Goal: Information Seeking & Learning: Learn about a topic

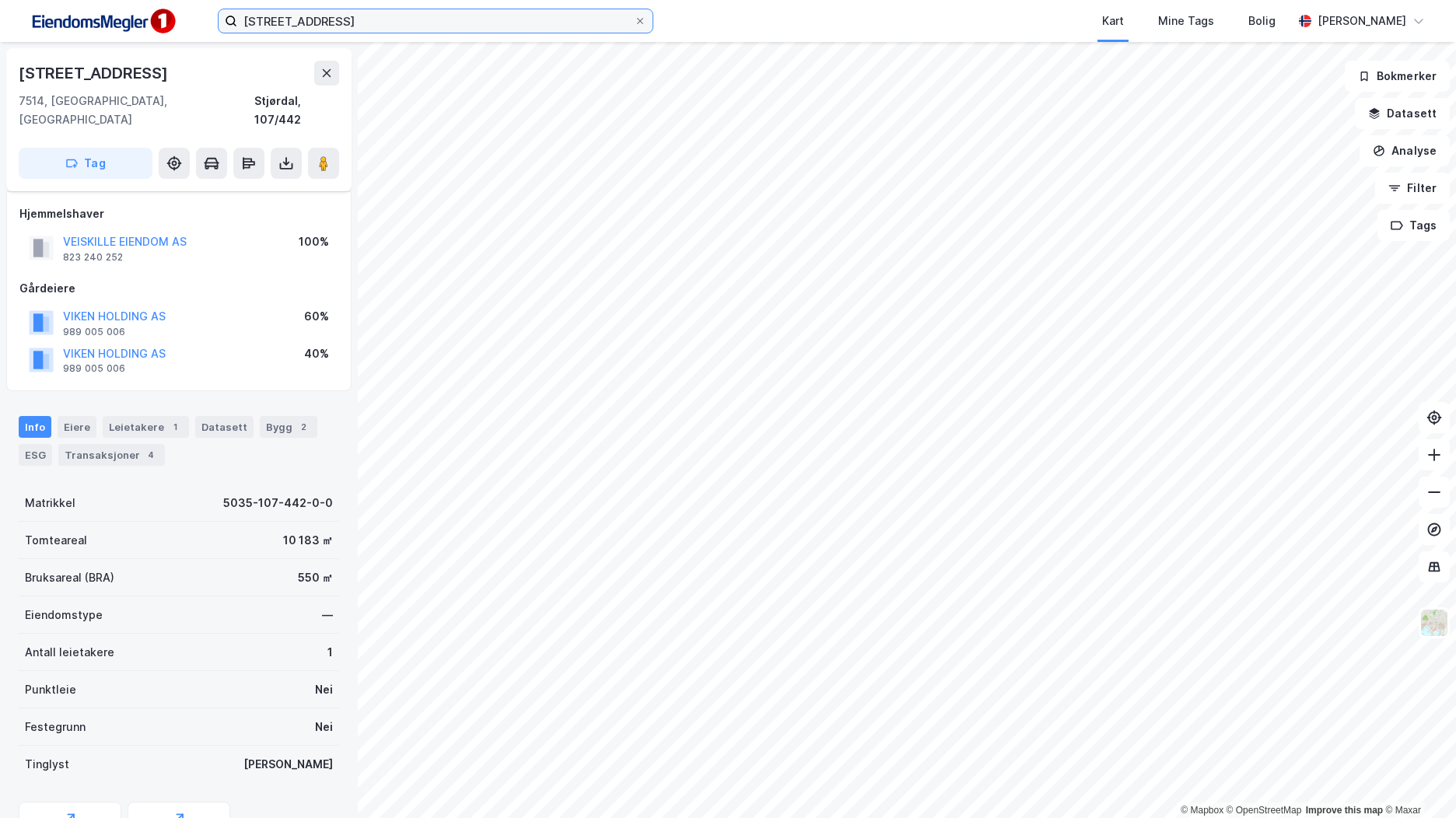
scroll to position [8, 0]
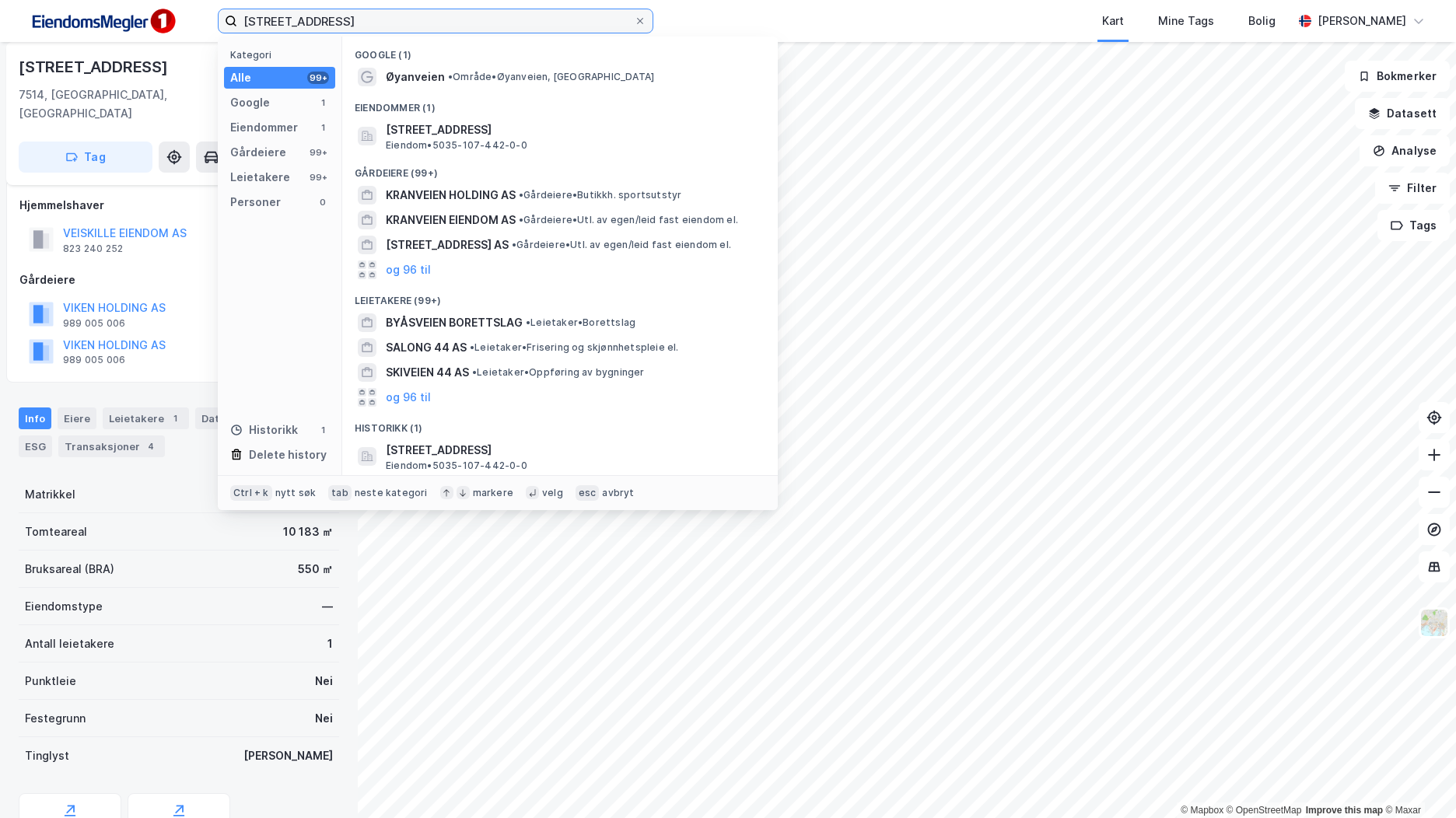
drag, startPoint x: 296, startPoint y: 23, endPoint x: 238, endPoint y: 18, distance: 58.2
click at [238, 18] on input "[STREET_ADDRESS]" at bounding box center [435, 21] width 396 height 23
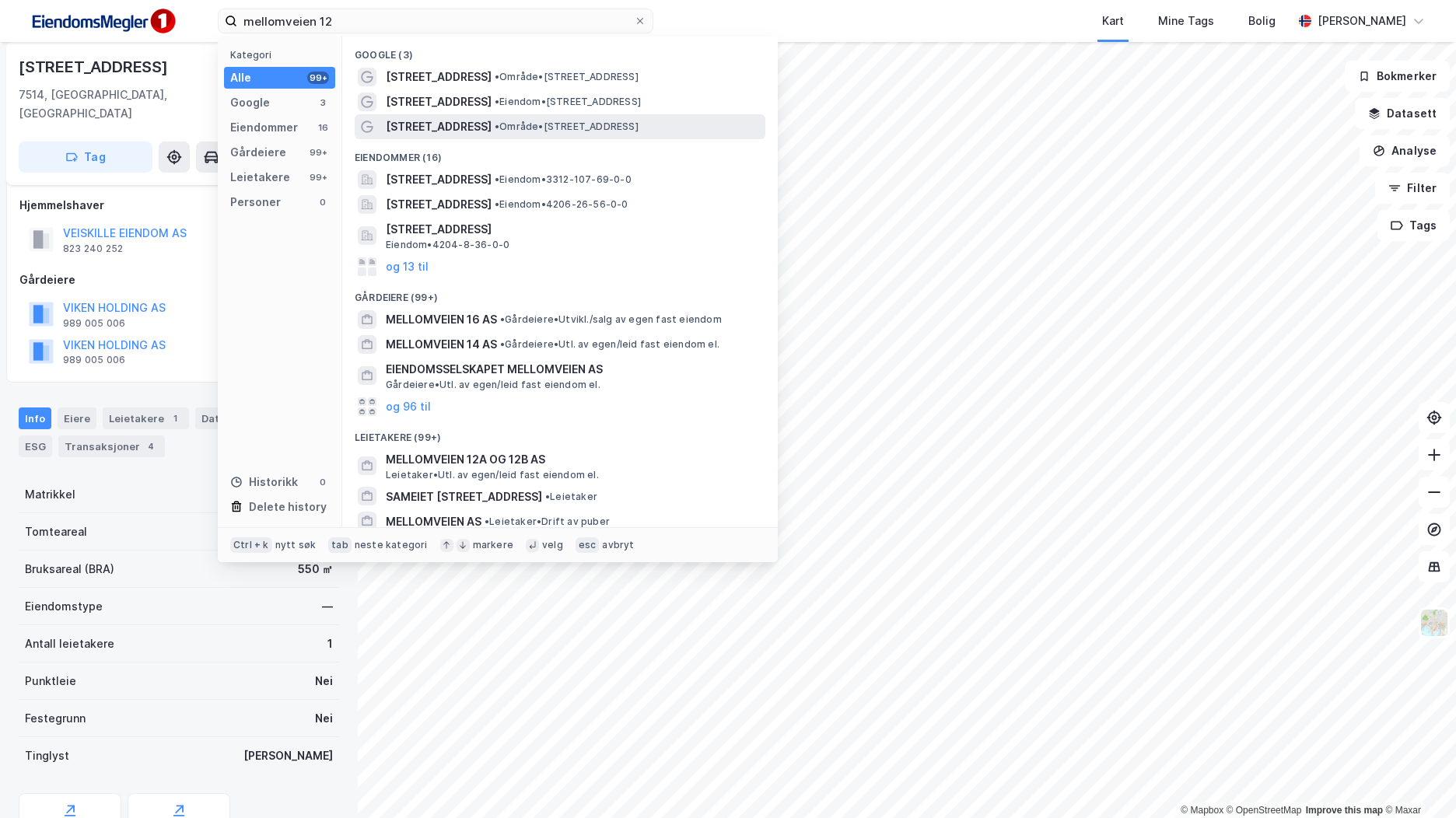
click at [577, 120] on span "• Område • [STREET_ADDRESS]" at bounding box center [567, 126] width 144 height 13
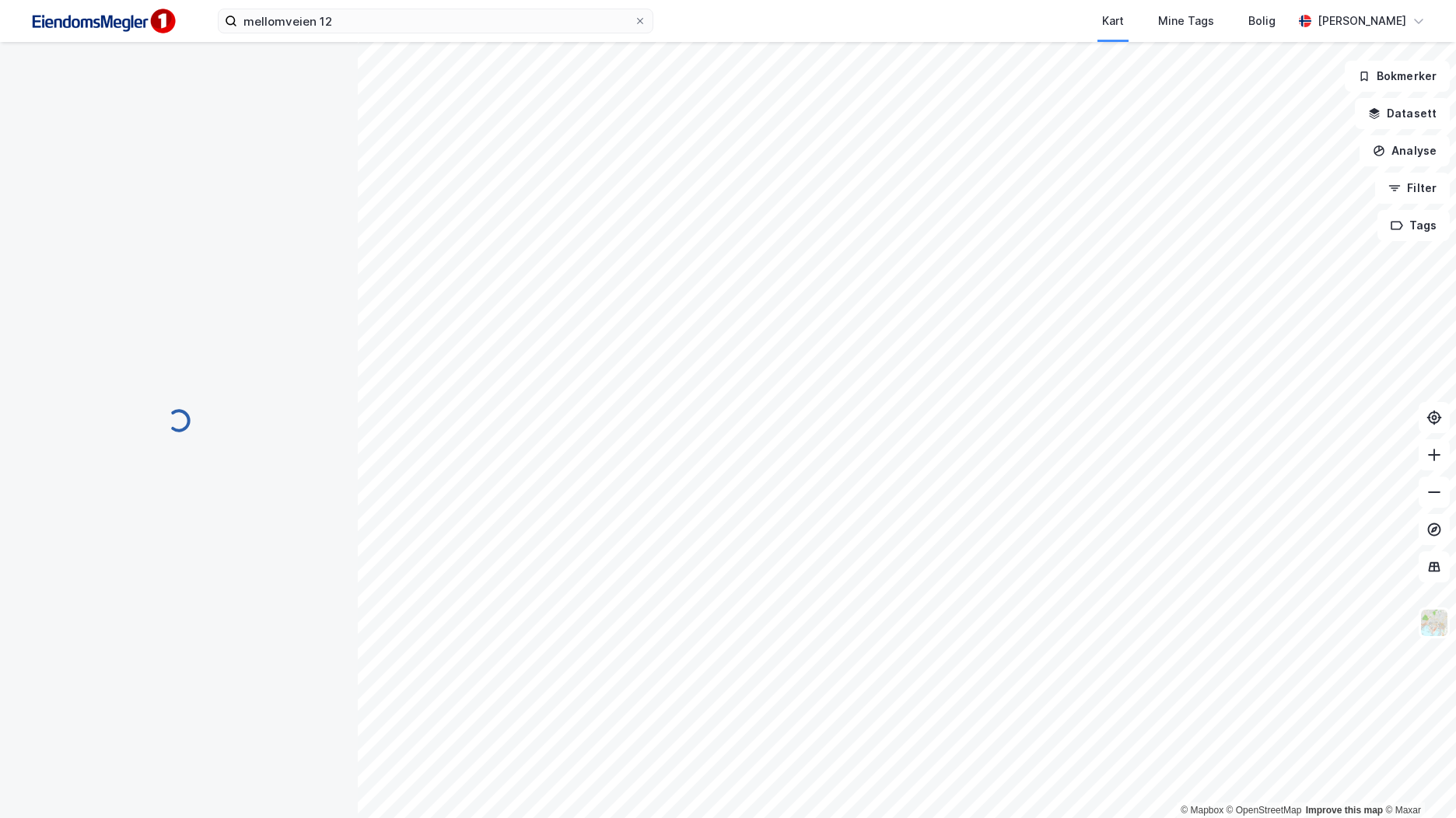
scroll to position [8, 0]
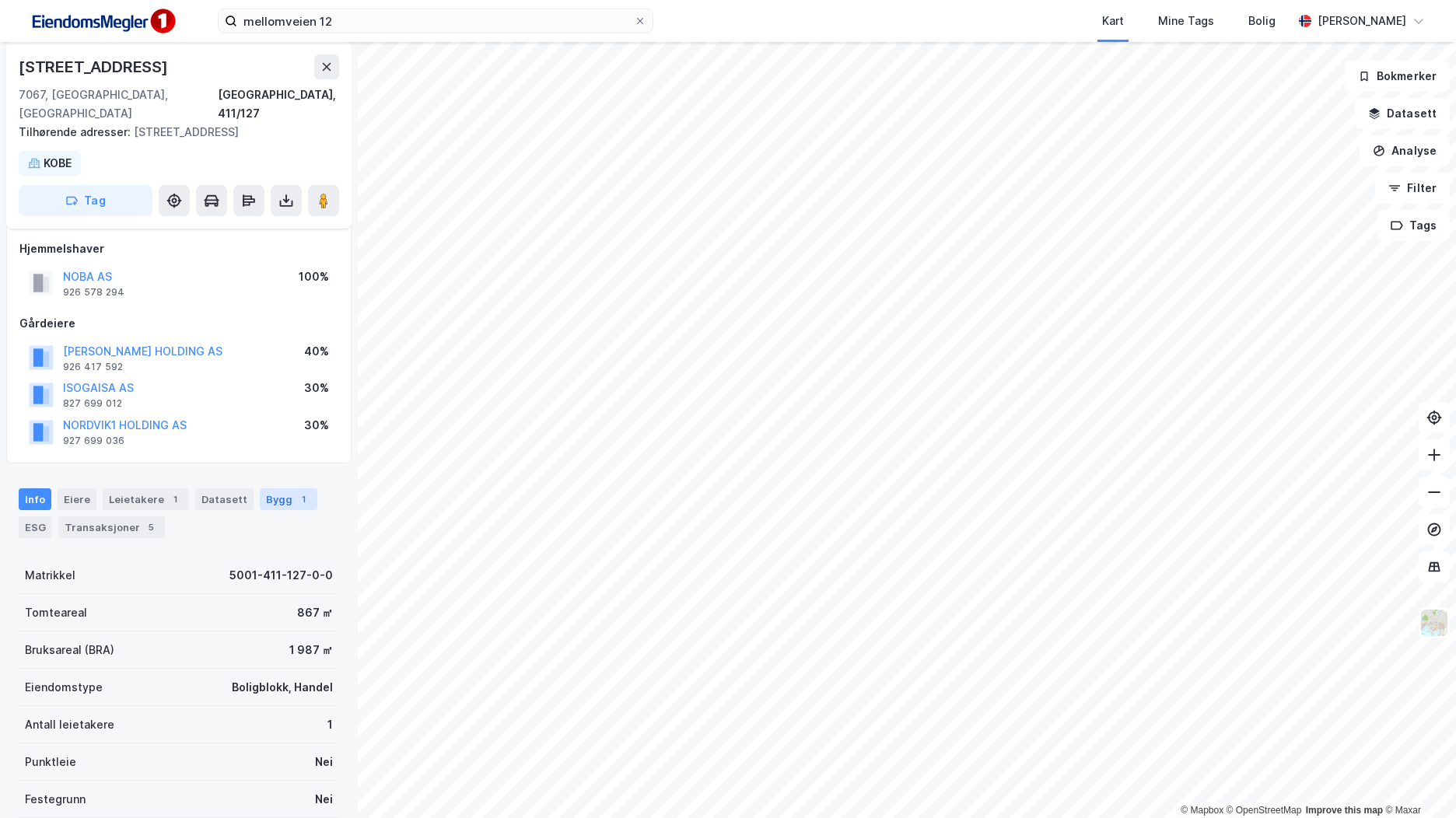
click at [280, 488] on div "Bygg 1" at bounding box center [288, 499] width 58 height 22
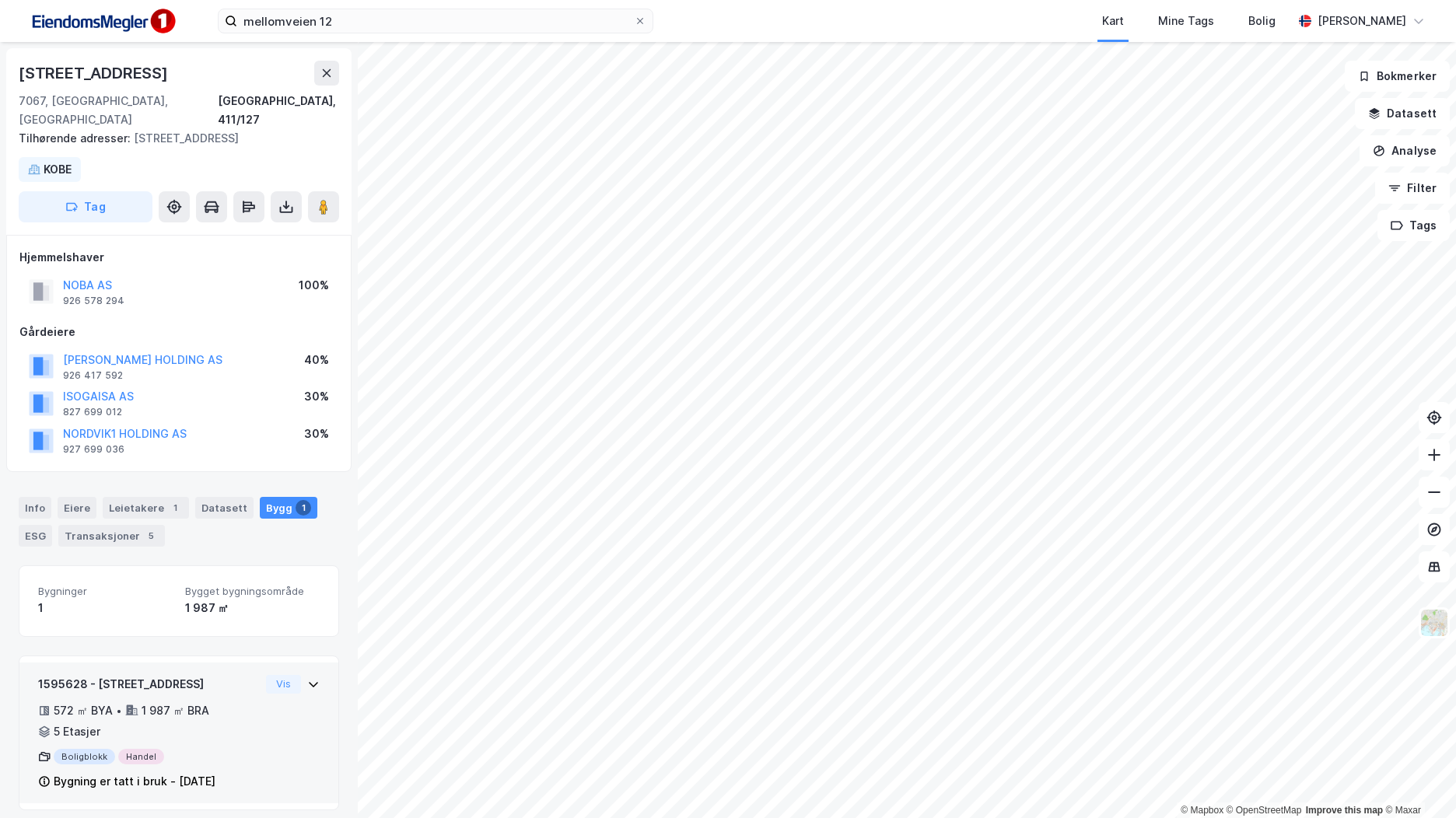
click at [209, 725] on div "1595628 - [STREET_ADDRESS] 572 ㎡ BYA • 1 987 ㎡ BRA • 5 Etasjer Boligblokk Hande…" at bounding box center [149, 734] width 222 height 117
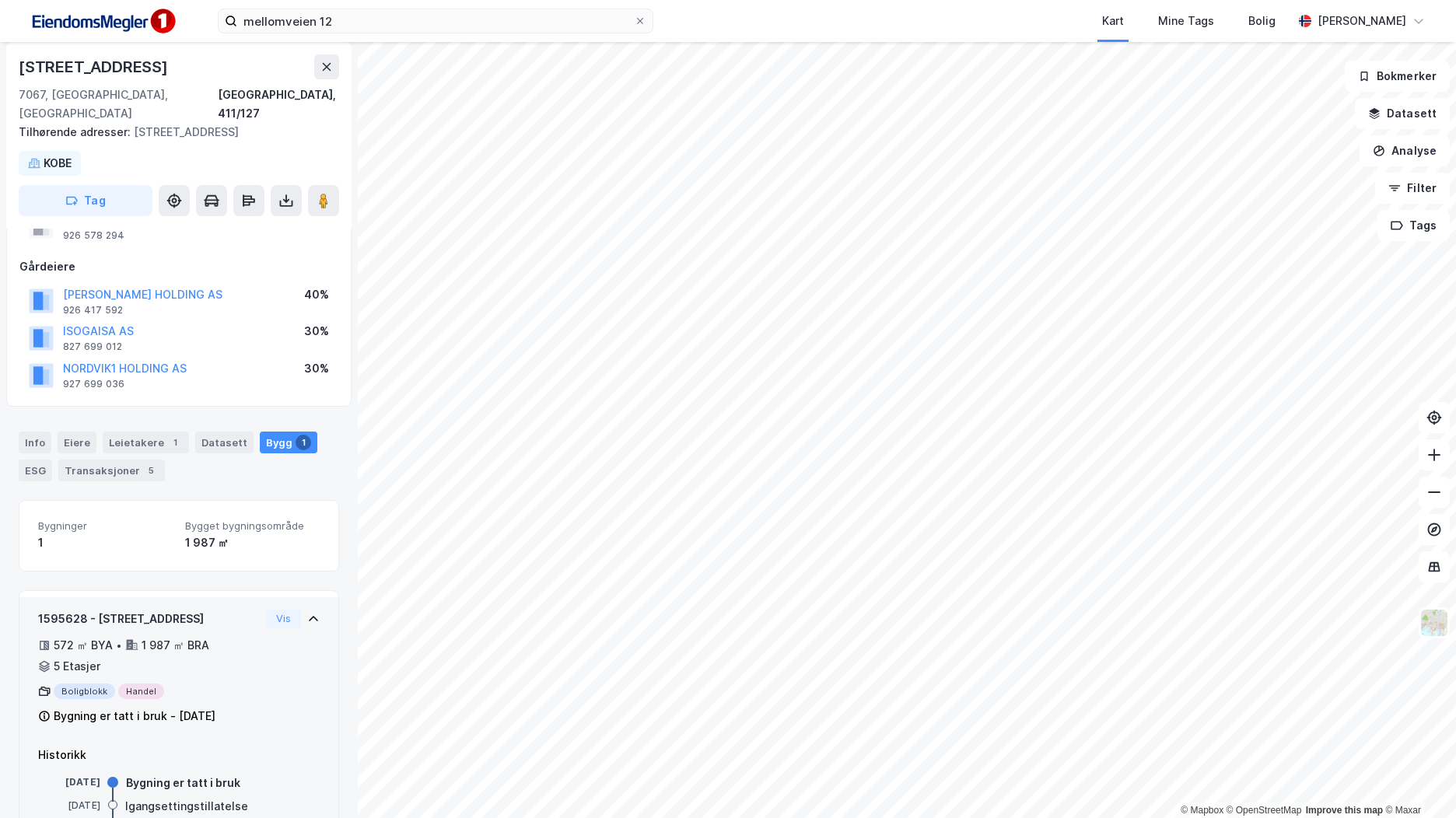
scroll to position [112, 0]
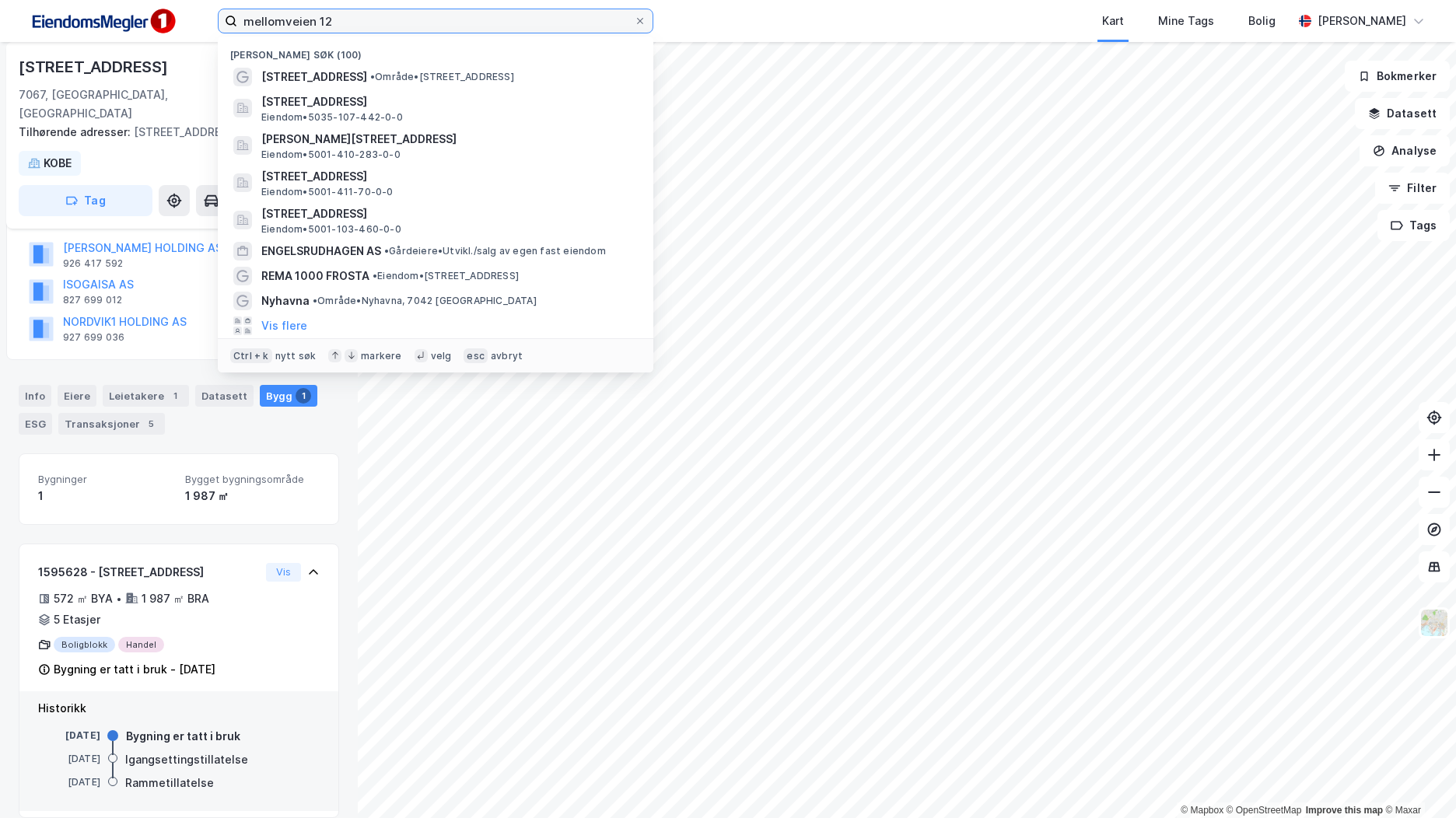
drag, startPoint x: 330, startPoint y: 19, endPoint x: 169, endPoint y: -1, distance: 162.2
click at [169, 0] on html "mellomveien 12 Nylige søk (100) Mellomveien 12B • Område • [STREET_ADDRESS] • 5…" at bounding box center [728, 409] width 1456 height 818
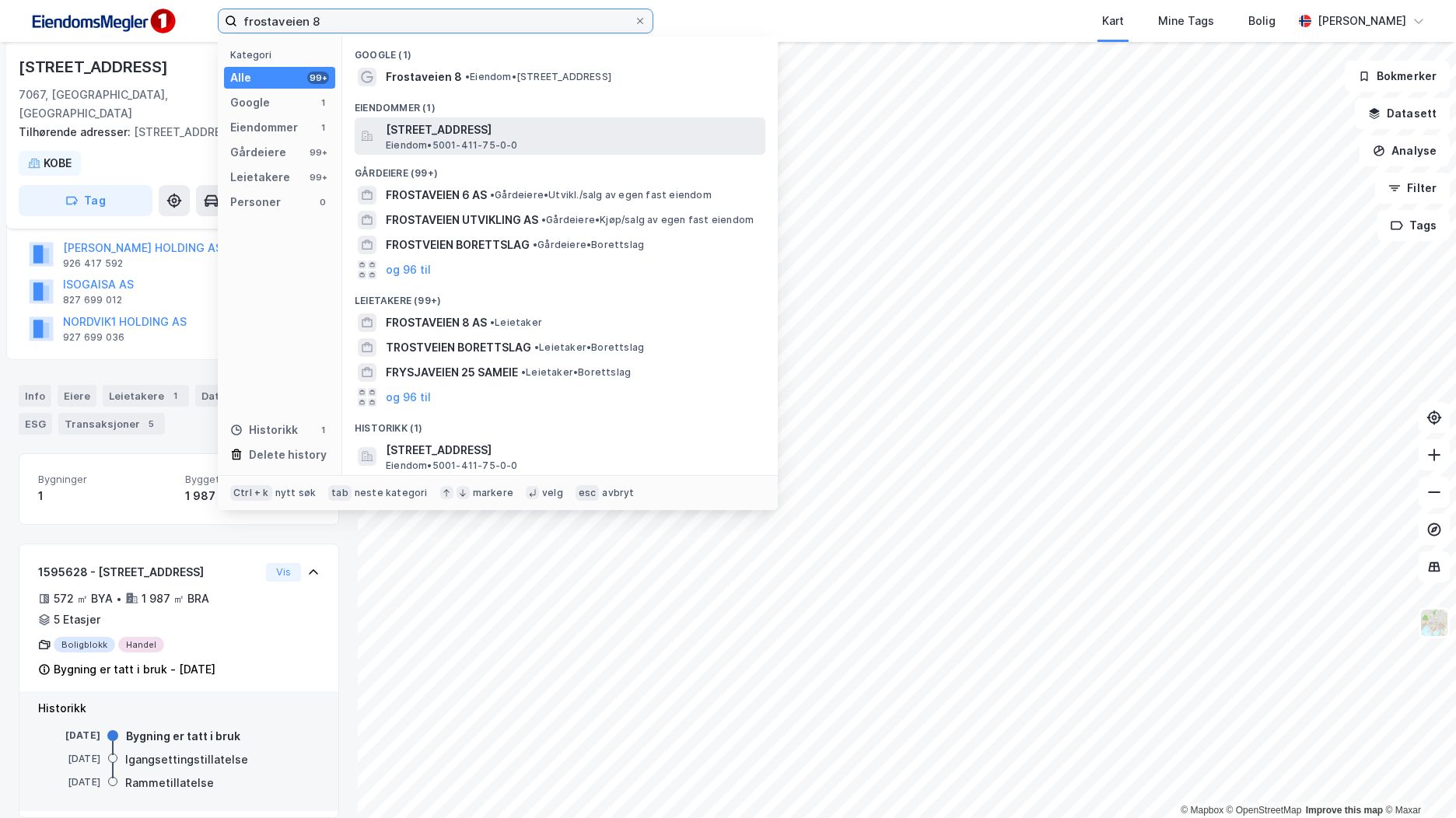
type input "frostaveien 8"
click at [561, 133] on span "[STREET_ADDRESS]" at bounding box center [572, 129] width 373 height 18
